Goal: Task Accomplishment & Management: Use online tool/utility

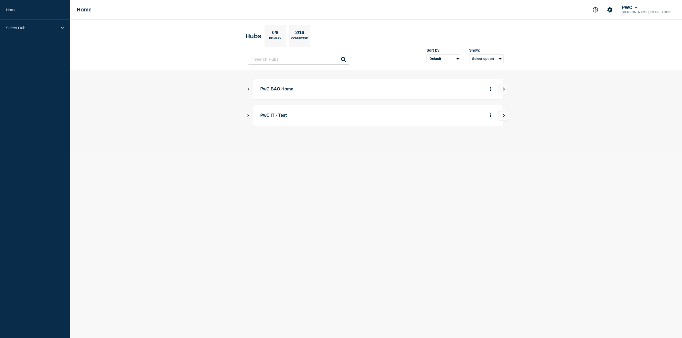
click at [282, 87] on p "PwC BAO Home" at bounding box center [333, 89] width 147 height 10
click at [47, 29] on p "Select Hub" at bounding box center [31, 28] width 51 height 5
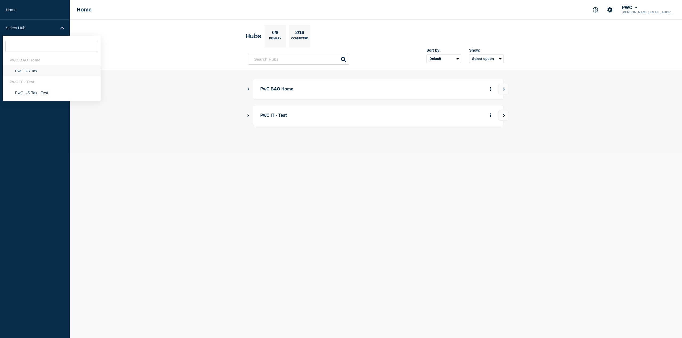
click at [31, 72] on li "PwC US Tax" at bounding box center [52, 70] width 98 height 11
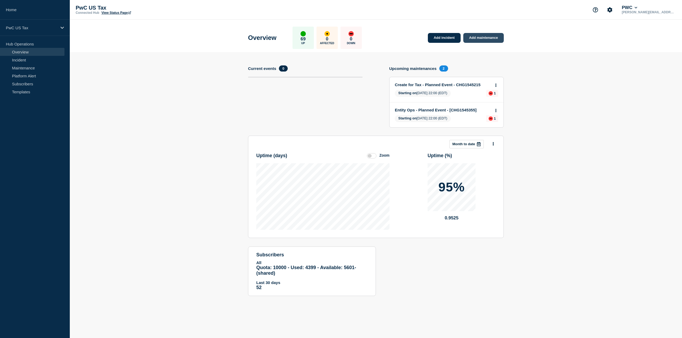
click at [485, 40] on link "Add maintenance" at bounding box center [483, 38] width 40 height 10
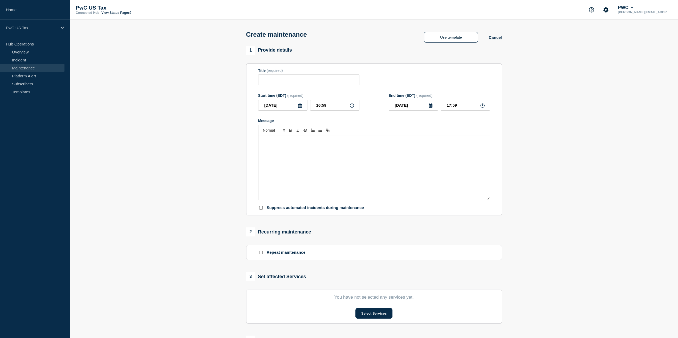
click at [350, 105] on icon at bounding box center [352, 106] width 4 height 4
click at [332, 106] on input "16:59" at bounding box center [334, 105] width 49 height 11
drag, startPoint x: 336, startPoint y: 105, endPoint x: 271, endPoint y: 102, distance: 64.5
click at [271, 102] on div "[DATE] 16:59" at bounding box center [308, 105] width 101 height 11
type input "17:00"
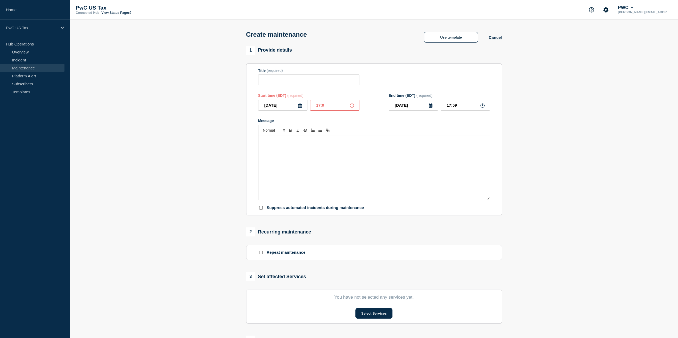
type input "18:00"
click at [457, 107] on input "18:00" at bounding box center [464, 105] width 49 height 11
click at [280, 84] on input "Title" at bounding box center [308, 80] width 101 height 11
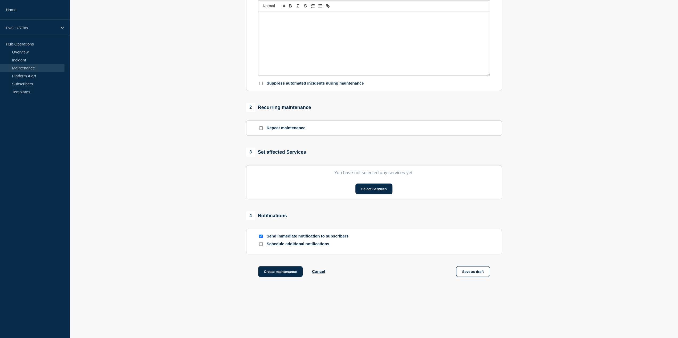
scroll to position [125, 0]
type input "State Income Tax - Production Sprint 6 Release"
click at [264, 84] on div "Suppress automated incidents during maintenance" at bounding box center [374, 83] width 232 height 5
click at [261, 83] on input "Suppress automated incidents during maintenance" at bounding box center [260, 83] width 3 height 3
checkbox input "true"
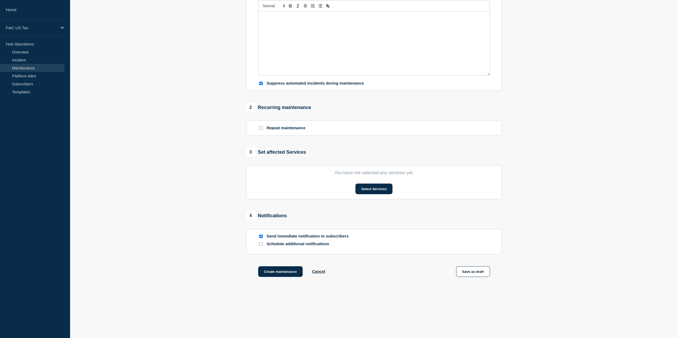
click at [260, 237] on input "Send immediate notification to subscribers" at bounding box center [260, 236] width 3 height 3
checkbox input "false"
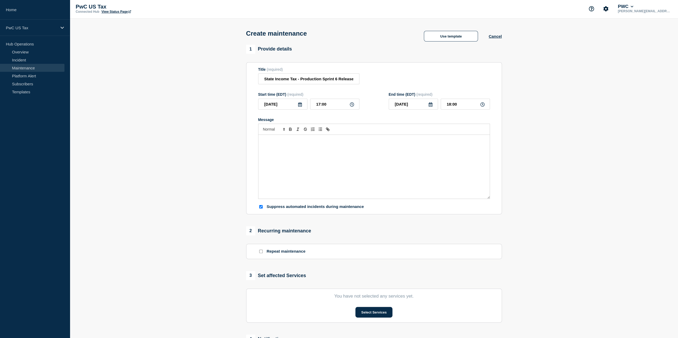
scroll to position [0, 0]
click at [455, 38] on button "Use template" at bounding box center [451, 37] width 54 height 11
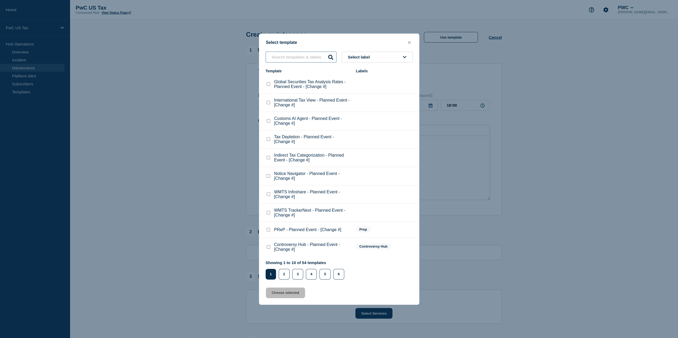
click at [289, 53] on input "text" at bounding box center [300, 57] width 71 height 11
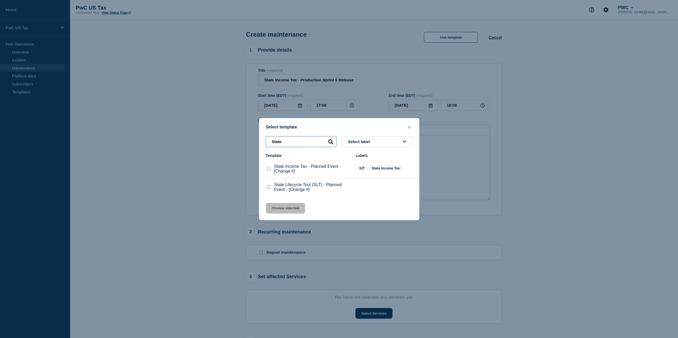
type input "State"
click at [268, 171] on checkbox"] "State Income Tax - Planned Event - [Change #] checkbox" at bounding box center [268, 168] width 3 height 3
checkbox checkbox"] "true"
click at [283, 208] on button "Choose selected" at bounding box center [285, 208] width 39 height 11
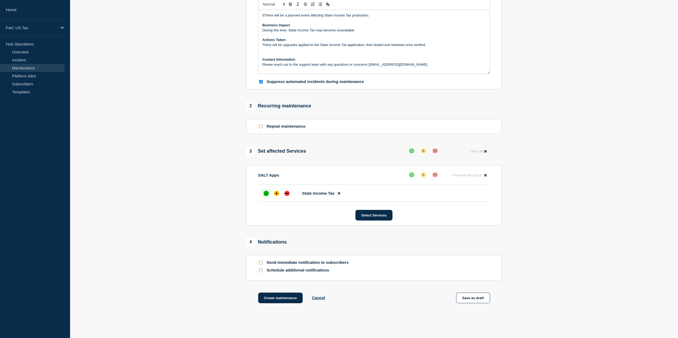
scroll to position [153, 0]
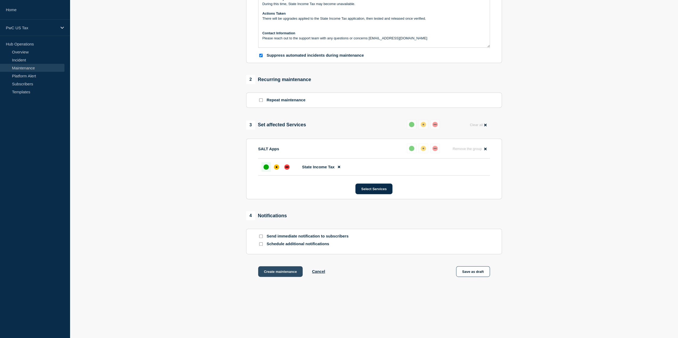
click at [281, 270] on button "Create maintenance" at bounding box center [280, 272] width 45 height 11
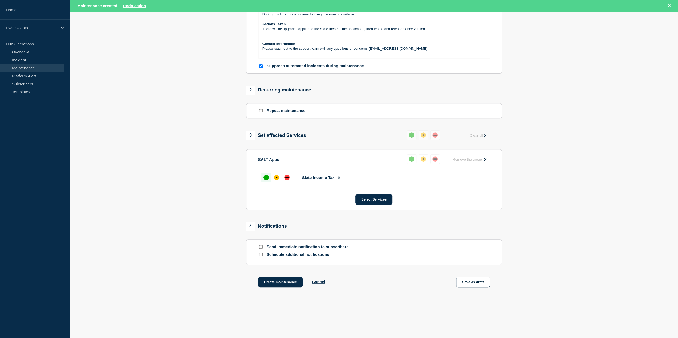
scroll to position [165, 0]
